Goal: Transaction & Acquisition: Subscribe to service/newsletter

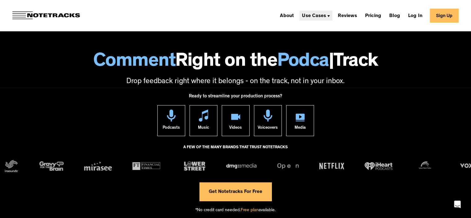
click at [326, 17] on div "Use Cases" at bounding box center [314, 16] width 24 height 5
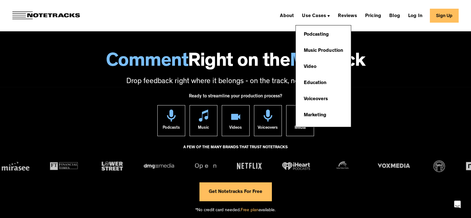
click at [265, 8] on div "About Use Cases Podcasting Music Production Video Education Voiceovers Marketin…" at bounding box center [235, 15] width 471 height 31
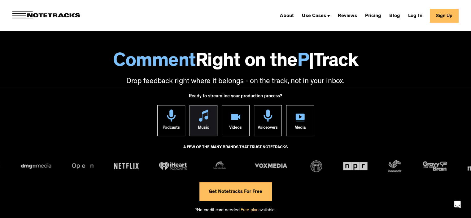
click at [208, 120] on link "Music" at bounding box center [204, 120] width 28 height 31
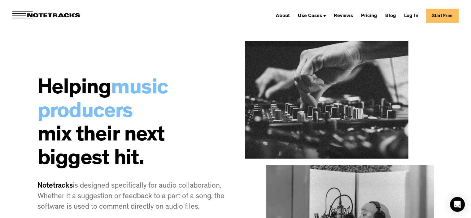
click at [453, 17] on link "Start Free" at bounding box center [442, 16] width 33 height 14
